Goal: Find contact information: Find contact information

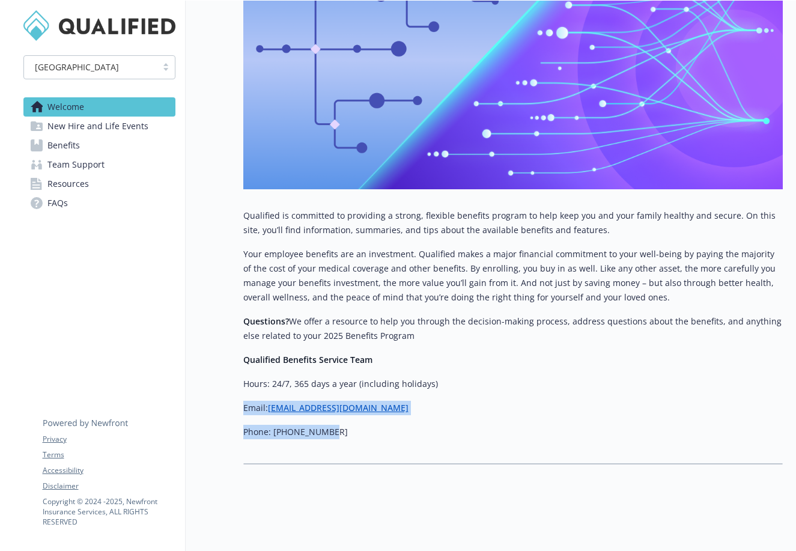
drag, startPoint x: 364, startPoint y: 444, endPoint x: 238, endPoint y: 400, distance: 133.0
click at [238, 400] on div "Welcome Explore company benefits Team support benefits Get new hire information…" at bounding box center [484, 106] width 597 height 745
copy div "Email: [EMAIL_ADDRESS][DOMAIN_NAME] Phone: [PHONE_NUMBER]"
